Goal: Navigation & Orientation: Go to known website

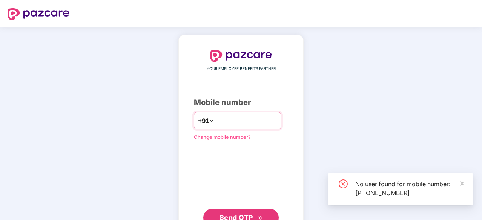
click at [269, 117] on input "**********" at bounding box center [246, 121] width 62 height 12
type input "**********"
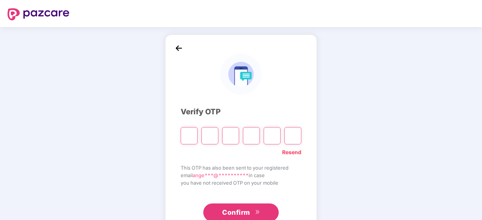
type input "*"
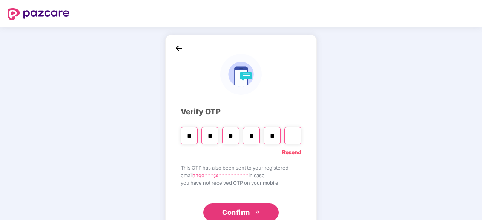
type input "*"
